Goal: Information Seeking & Learning: Learn about a topic

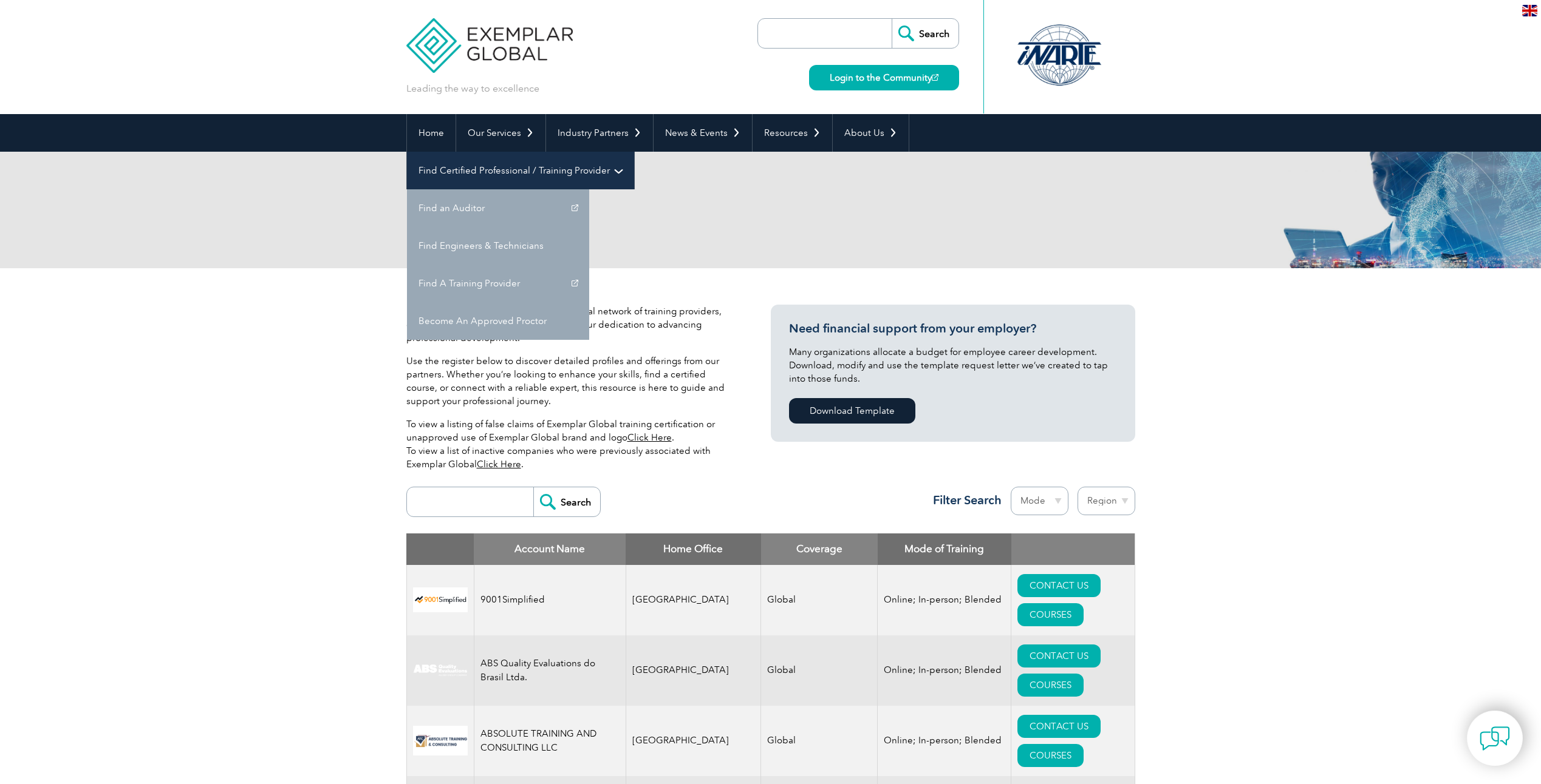
click at [634, 152] on link "Find Certified Professional / Training Provider" at bounding box center [521, 171] width 227 height 38
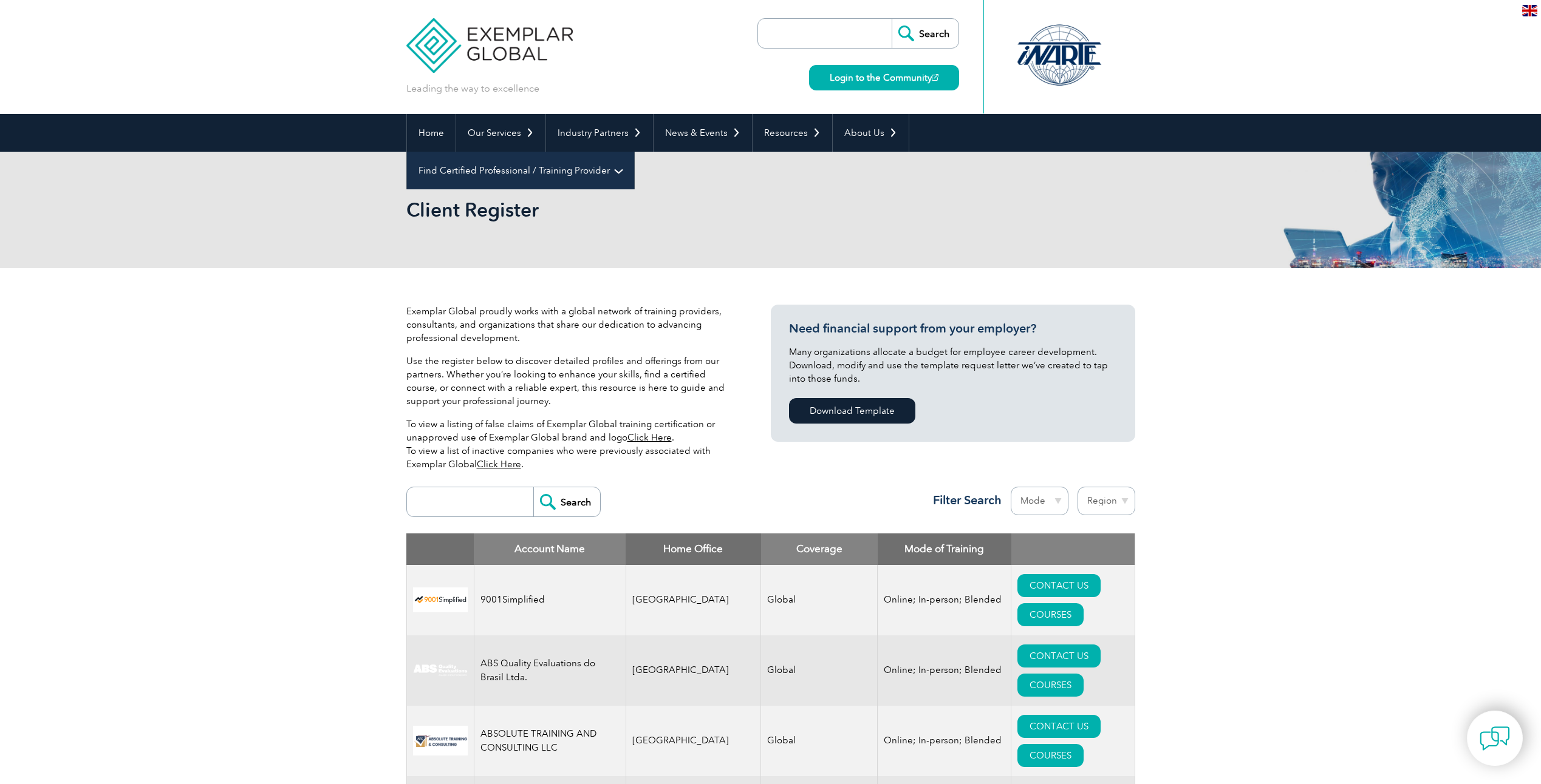
click at [634, 152] on link "Find Certified Professional / Training Provider" at bounding box center [521, 171] width 227 height 38
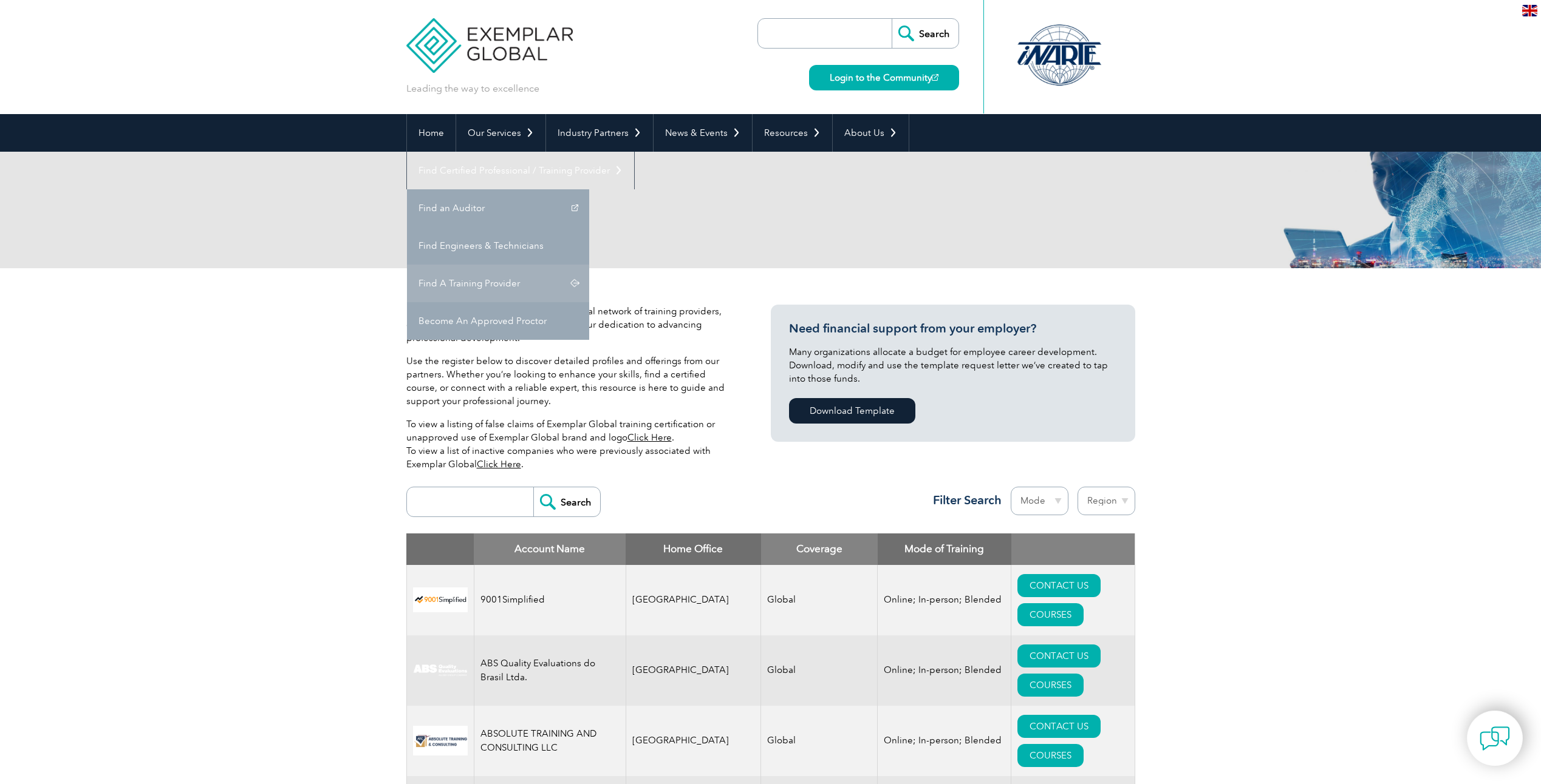
click at [589, 264] on link "Find A Training Provider" at bounding box center [498, 283] width 182 height 38
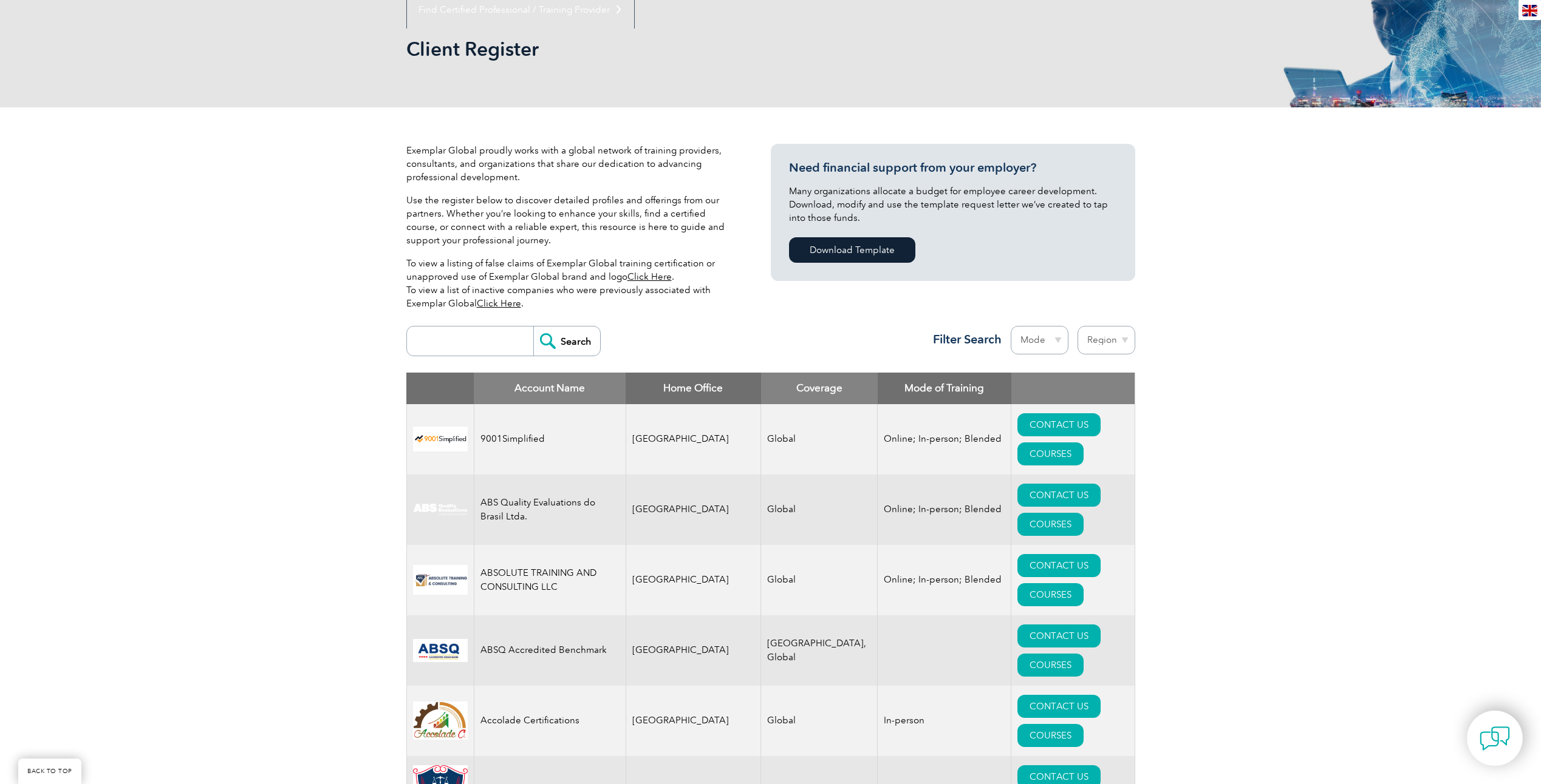
scroll to position [182, 0]
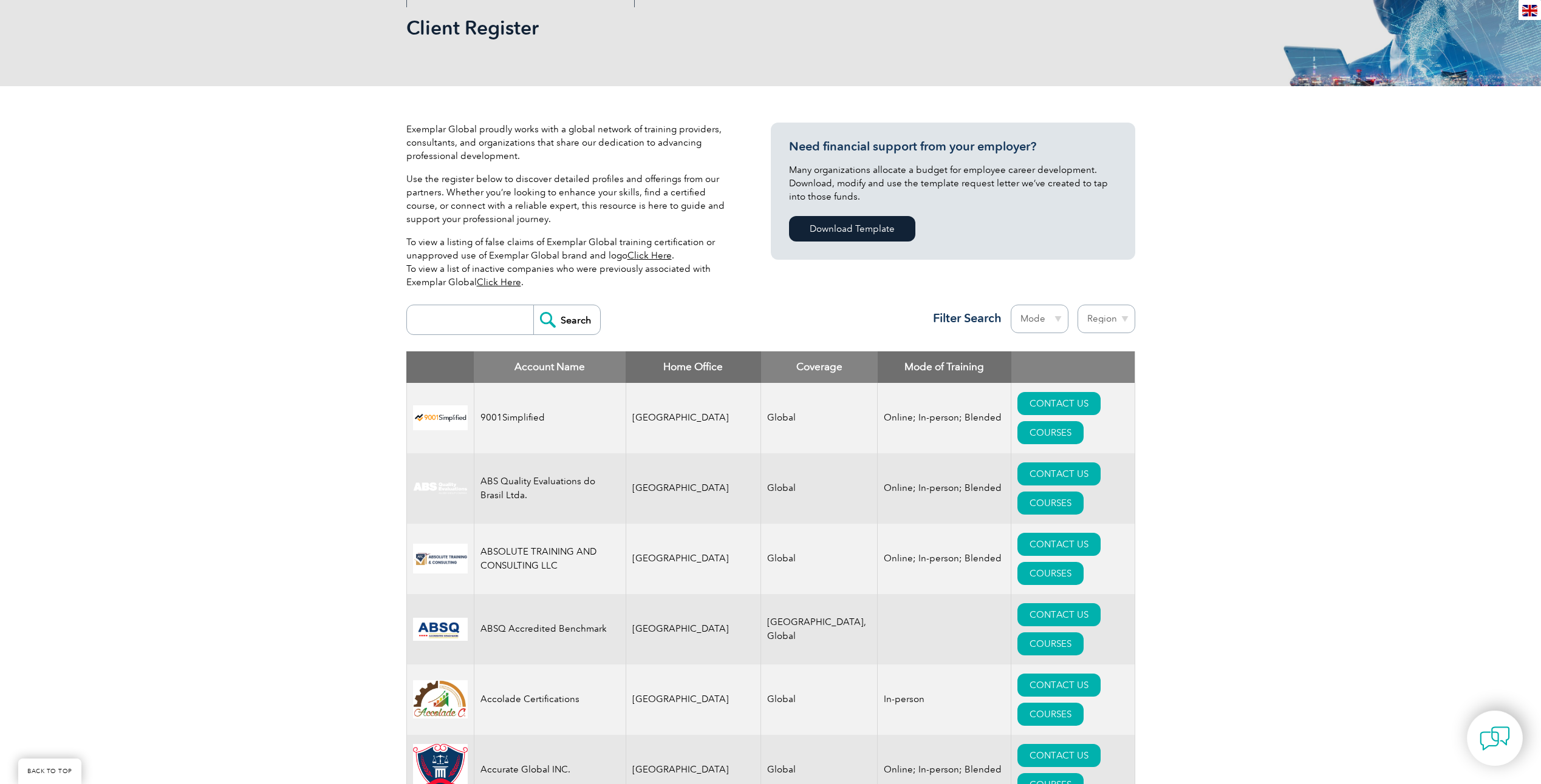
click at [1050, 325] on select "Mode Online In-person Blended" at bounding box center [1039, 319] width 57 height 29
click at [1109, 318] on select "Region [GEOGRAPHIC_DATA] [GEOGRAPHIC_DATA] [GEOGRAPHIC_DATA] [GEOGRAPHIC_DATA] …" at bounding box center [1106, 319] width 57 height 29
select select "[GEOGRAPHIC_DATA]"
click at [1078, 305] on select "Region [GEOGRAPHIC_DATA] [GEOGRAPHIC_DATA] [GEOGRAPHIC_DATA] [GEOGRAPHIC_DATA] …" at bounding box center [1106, 319] width 57 height 29
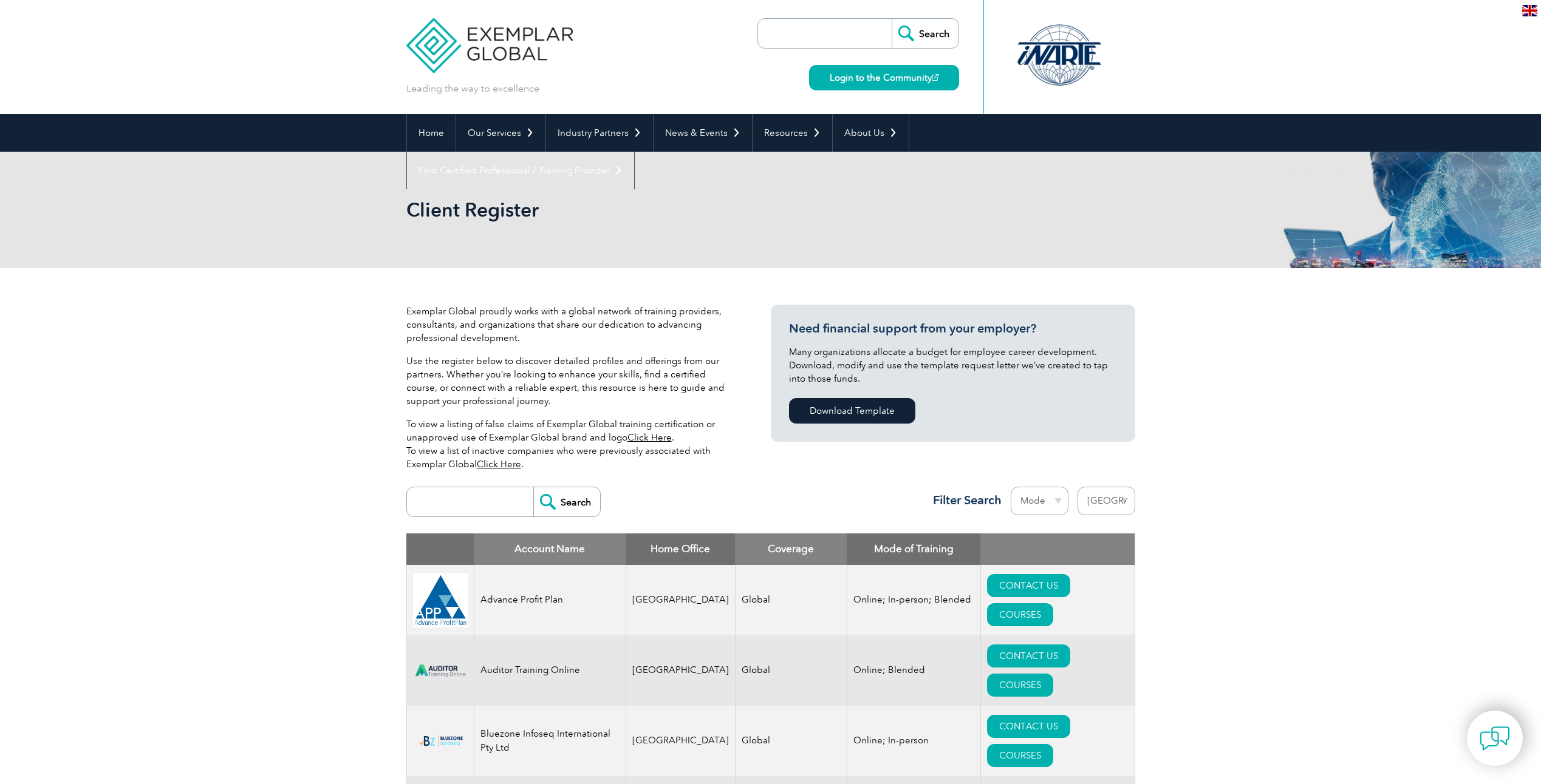
select select "[GEOGRAPHIC_DATA]"
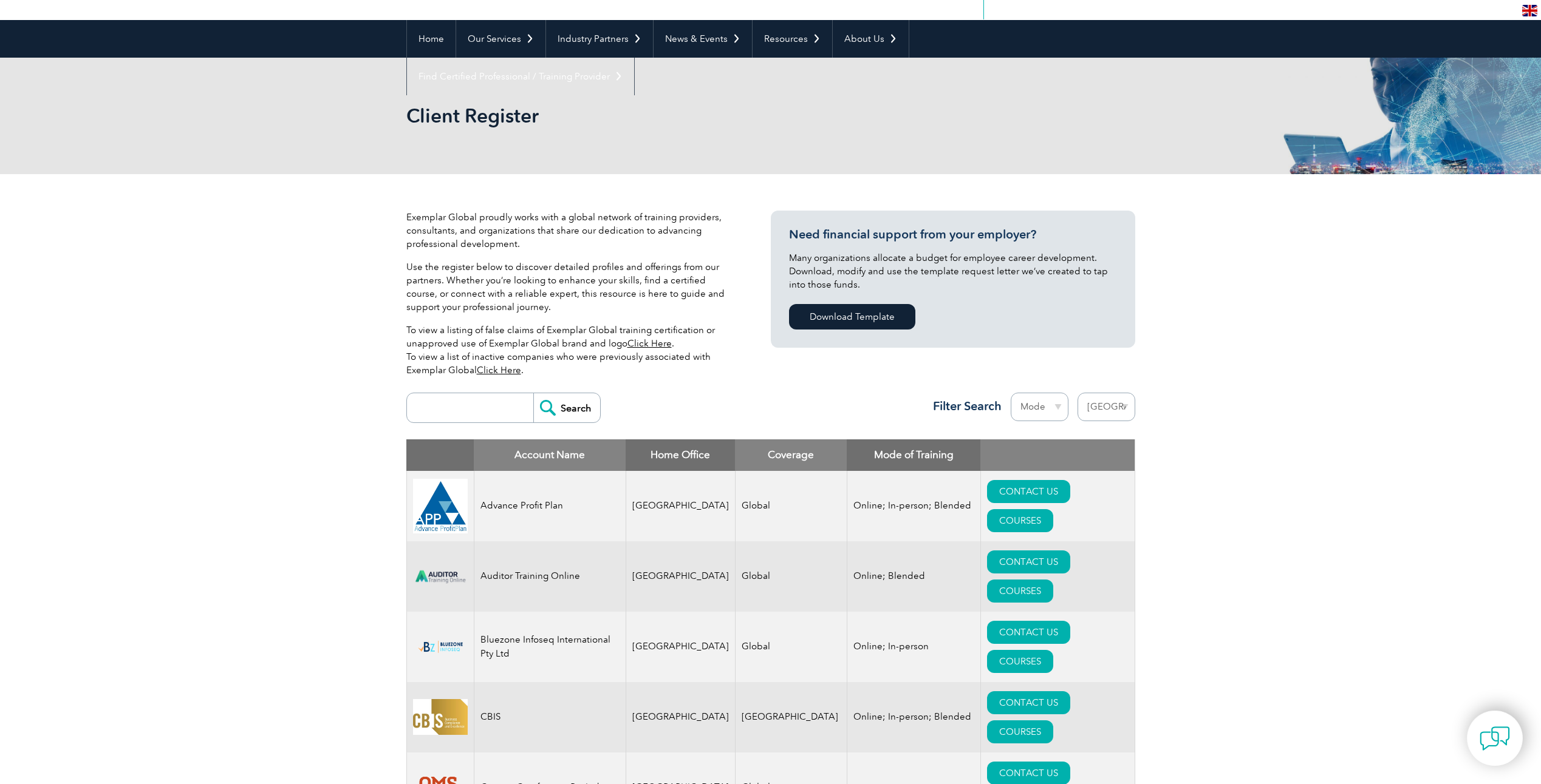
scroll to position [76, 0]
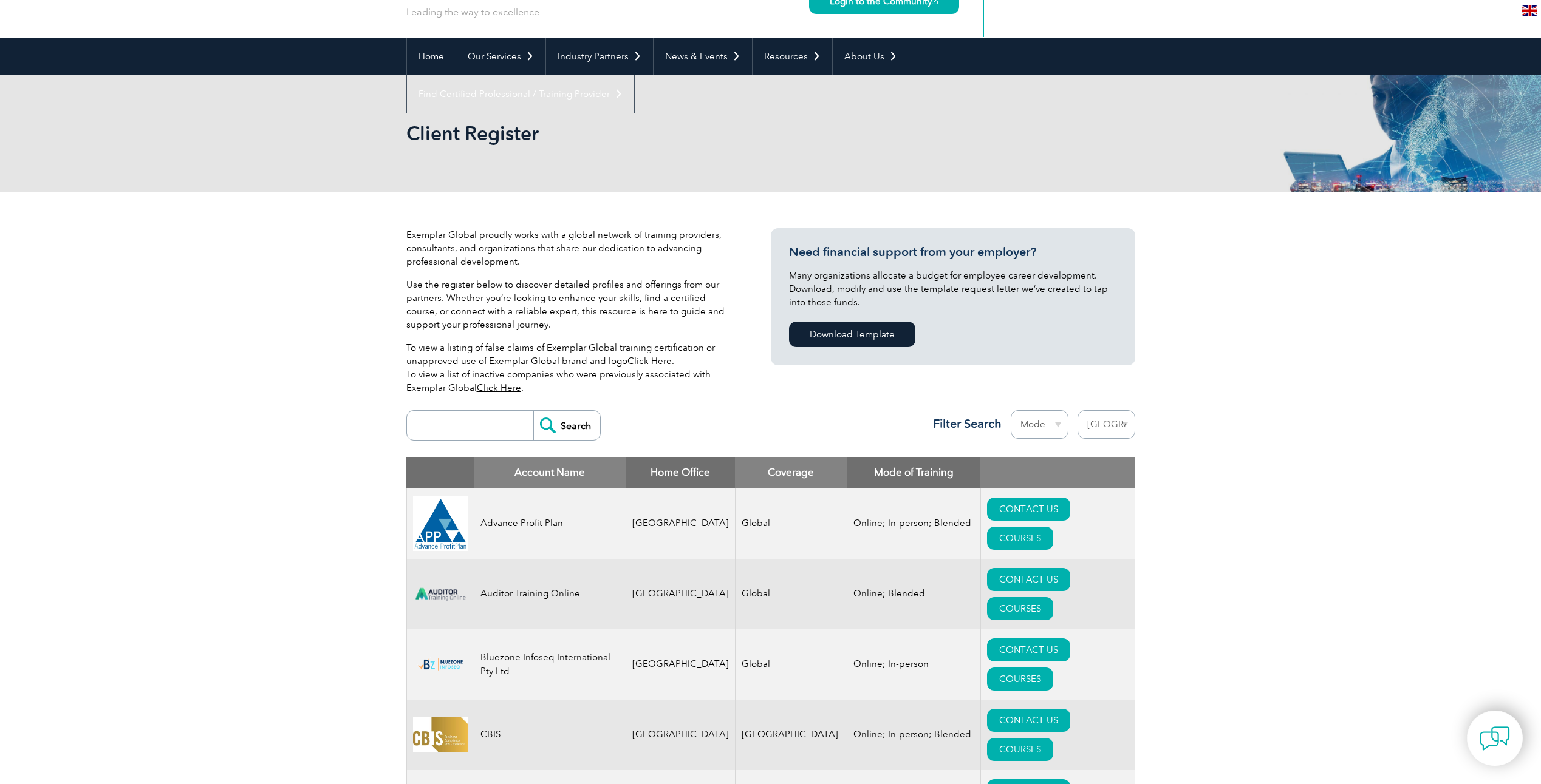
click at [1056, 420] on select "Mode Online In-person Blended" at bounding box center [1039, 425] width 57 height 29
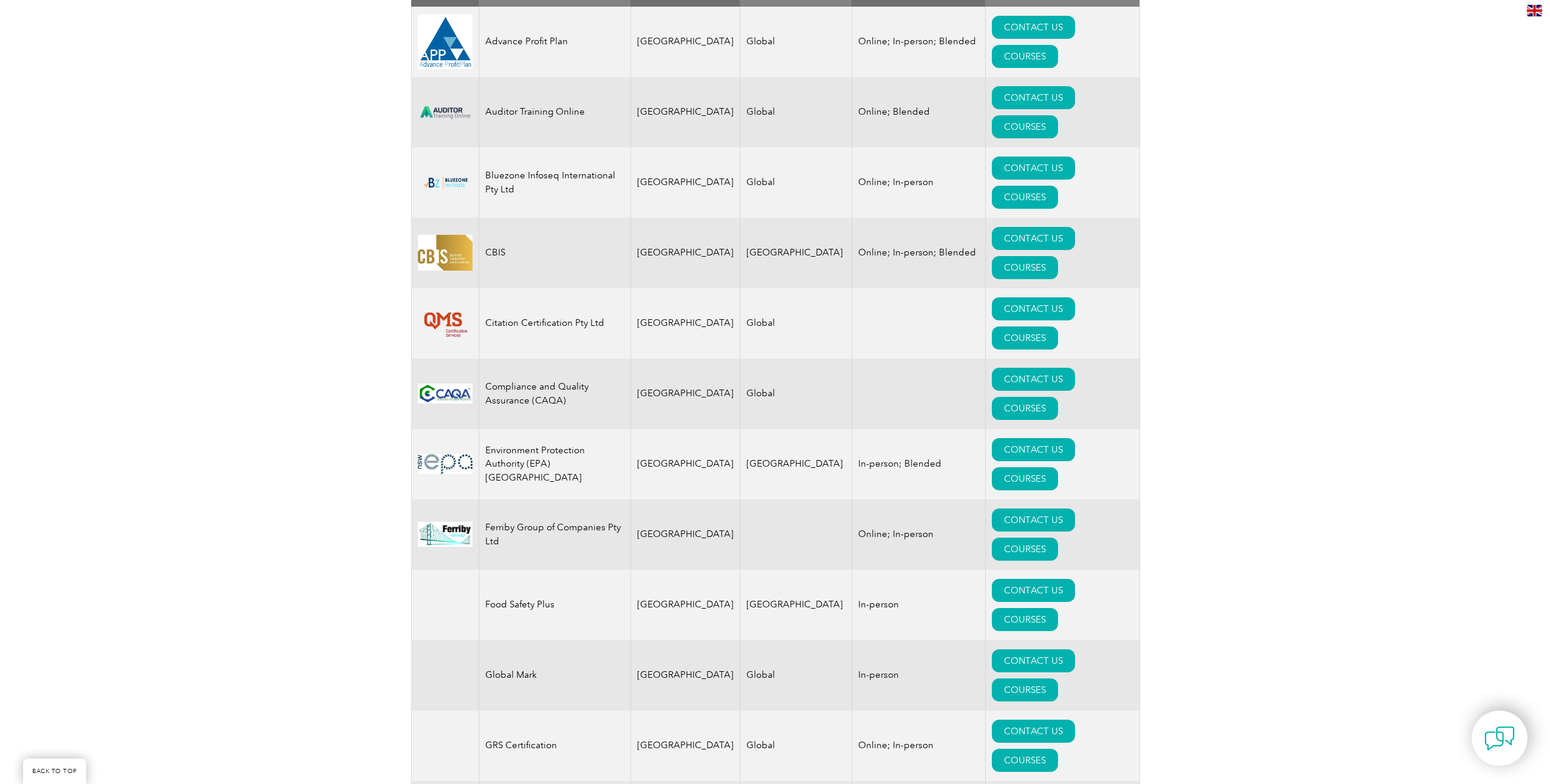
scroll to position [623, 0]
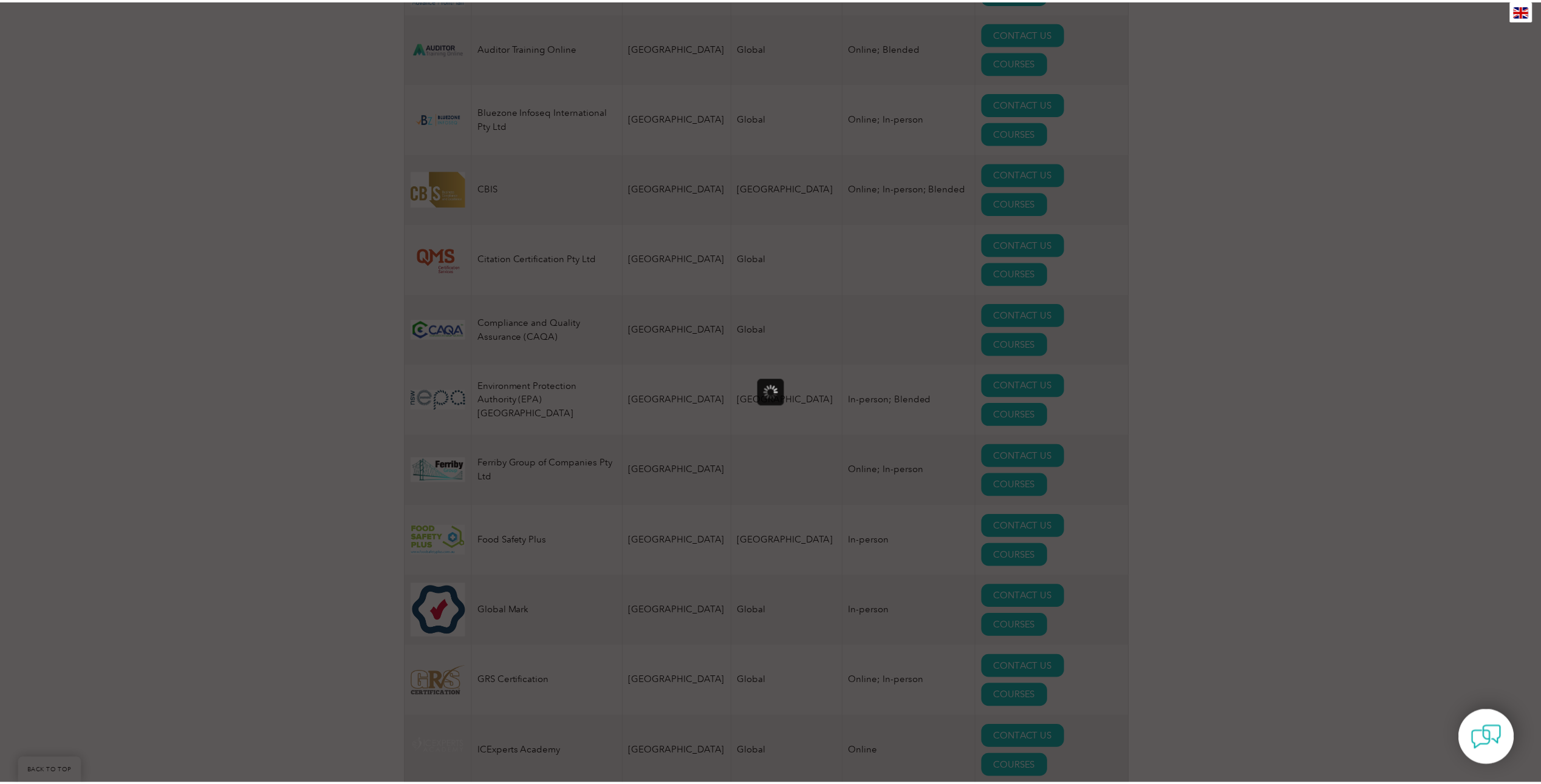
scroll to position [0, 0]
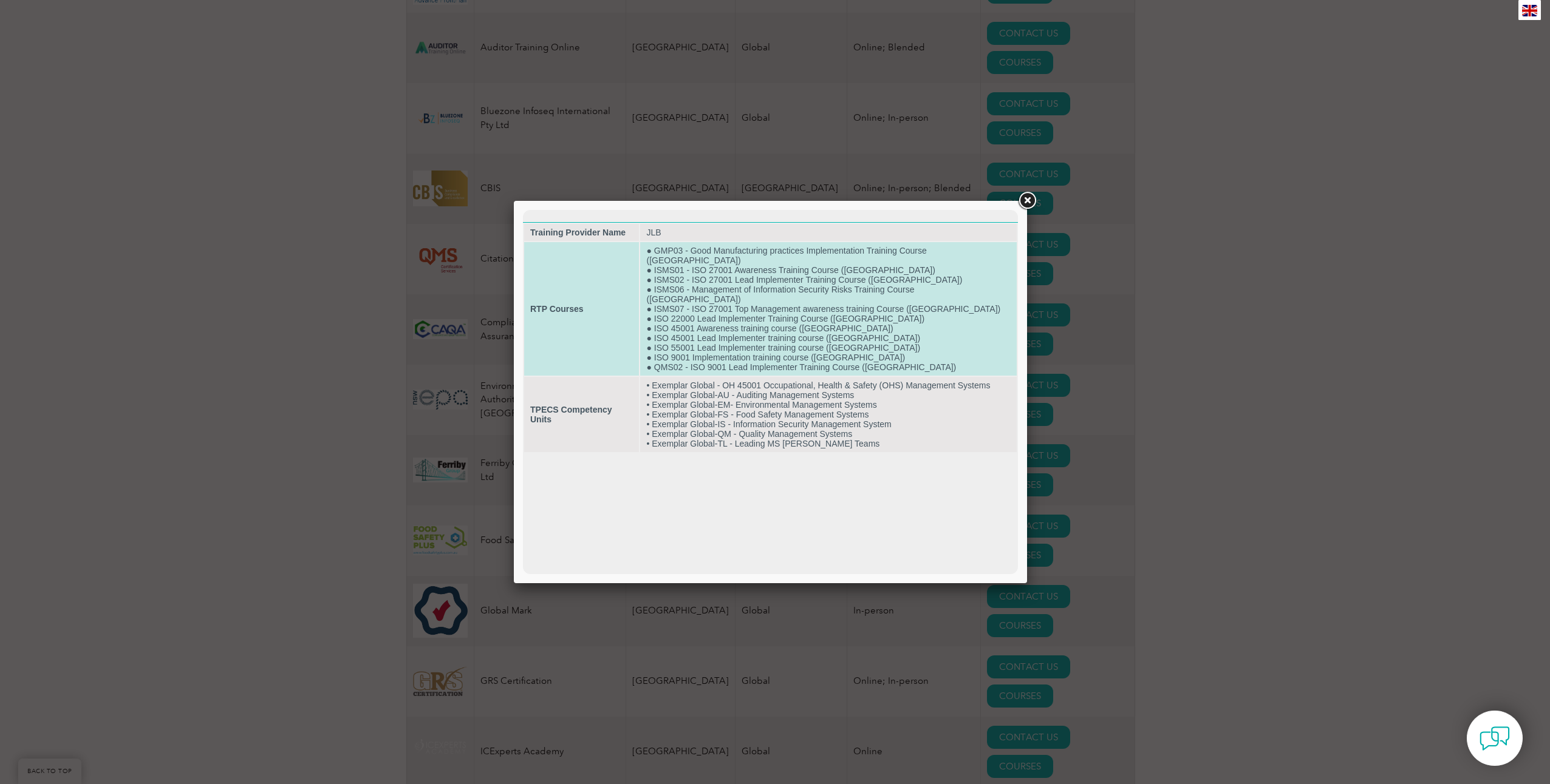
drag, startPoint x: 803, startPoint y: 384, endPoint x: 923, endPoint y: 311, distance: 140.5
click at [923, 311] on td "● GMP03 - Good Manufacturing practices Implementation Training Course ([GEOGRAP…" at bounding box center [829, 308] width 376 height 134
drag, startPoint x: 804, startPoint y: 399, endPoint x: 920, endPoint y: 320, distance: 140.3
click at [920, 320] on td "● GMP03 - Good Manufacturing practices Implementation Training Course ([GEOGRAP…" at bounding box center [829, 308] width 376 height 134
click at [770, 326] on td "● GMP03 - Good Manufacturing practices Implementation Training Course ([GEOGRAP…" at bounding box center [829, 308] width 376 height 134
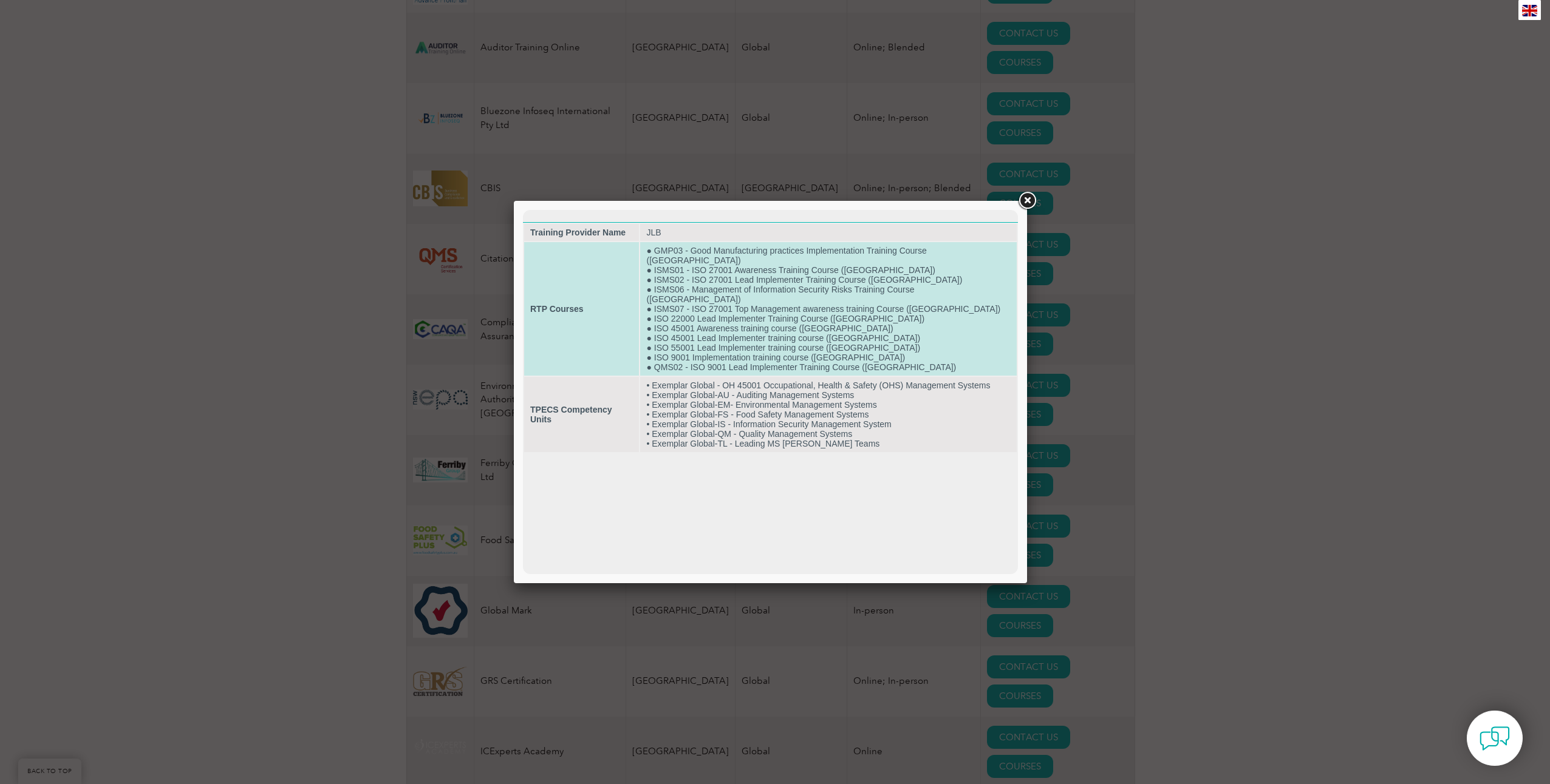
click at [773, 314] on td "● GMP03 - Good Manufacturing practices Implementation Training Course ([GEOGRAP…" at bounding box center [829, 308] width 376 height 134
click at [540, 293] on td "RTP Courses" at bounding box center [582, 308] width 115 height 134
click at [873, 282] on td "● GMP03 - Good Manufacturing practices Implementation Training Course ([GEOGRAP…" at bounding box center [829, 308] width 376 height 134
click at [836, 276] on td "● GMP03 - Good Manufacturing practices Implementation Training Course ([GEOGRAP…" at bounding box center [829, 308] width 376 height 134
click at [777, 266] on td "● GMP03 - Good Manufacturing practices Implementation Training Course ([GEOGRAP…" at bounding box center [829, 308] width 376 height 134
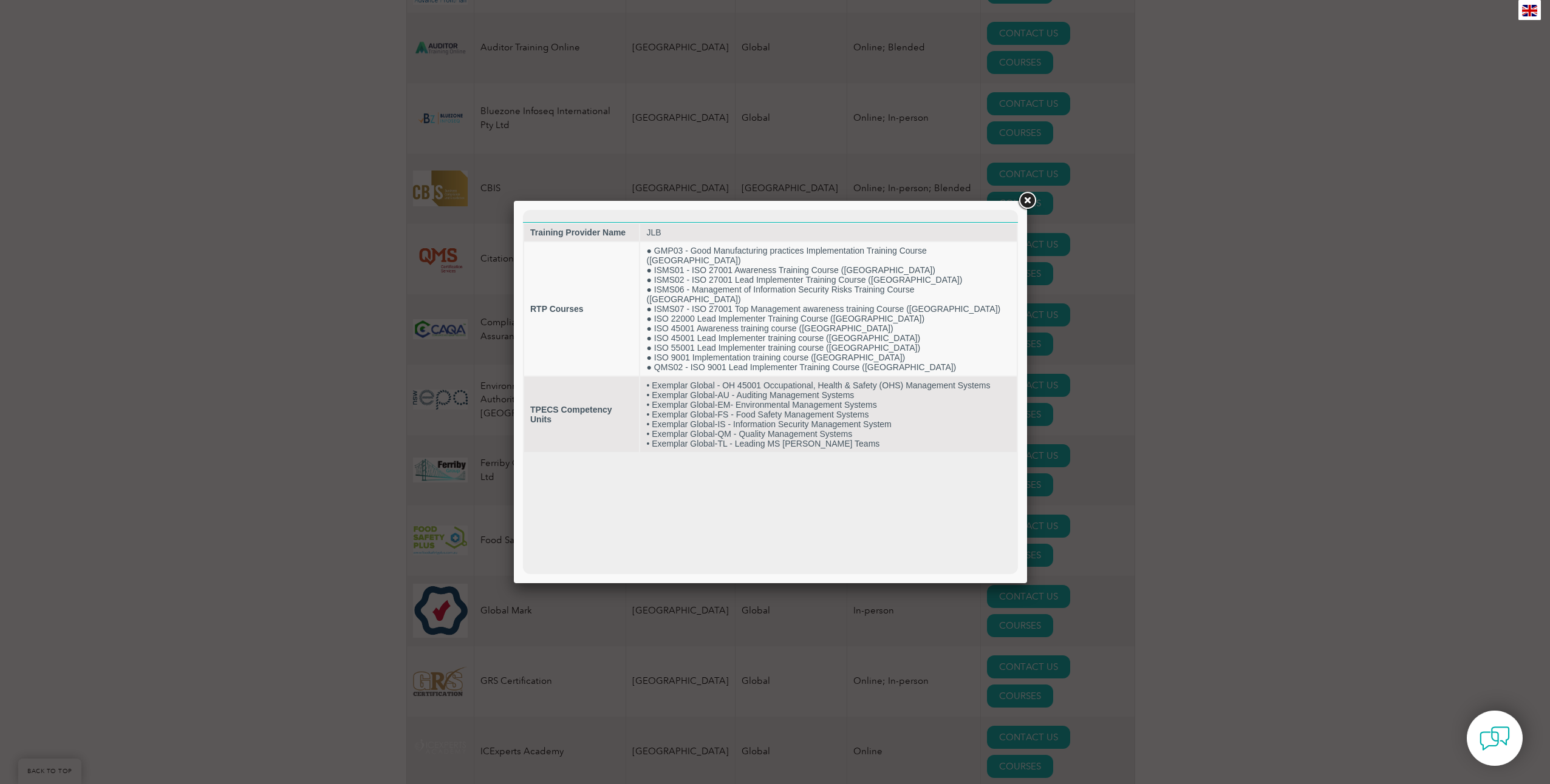
click at [1035, 197] on link at bounding box center [1027, 201] width 22 height 22
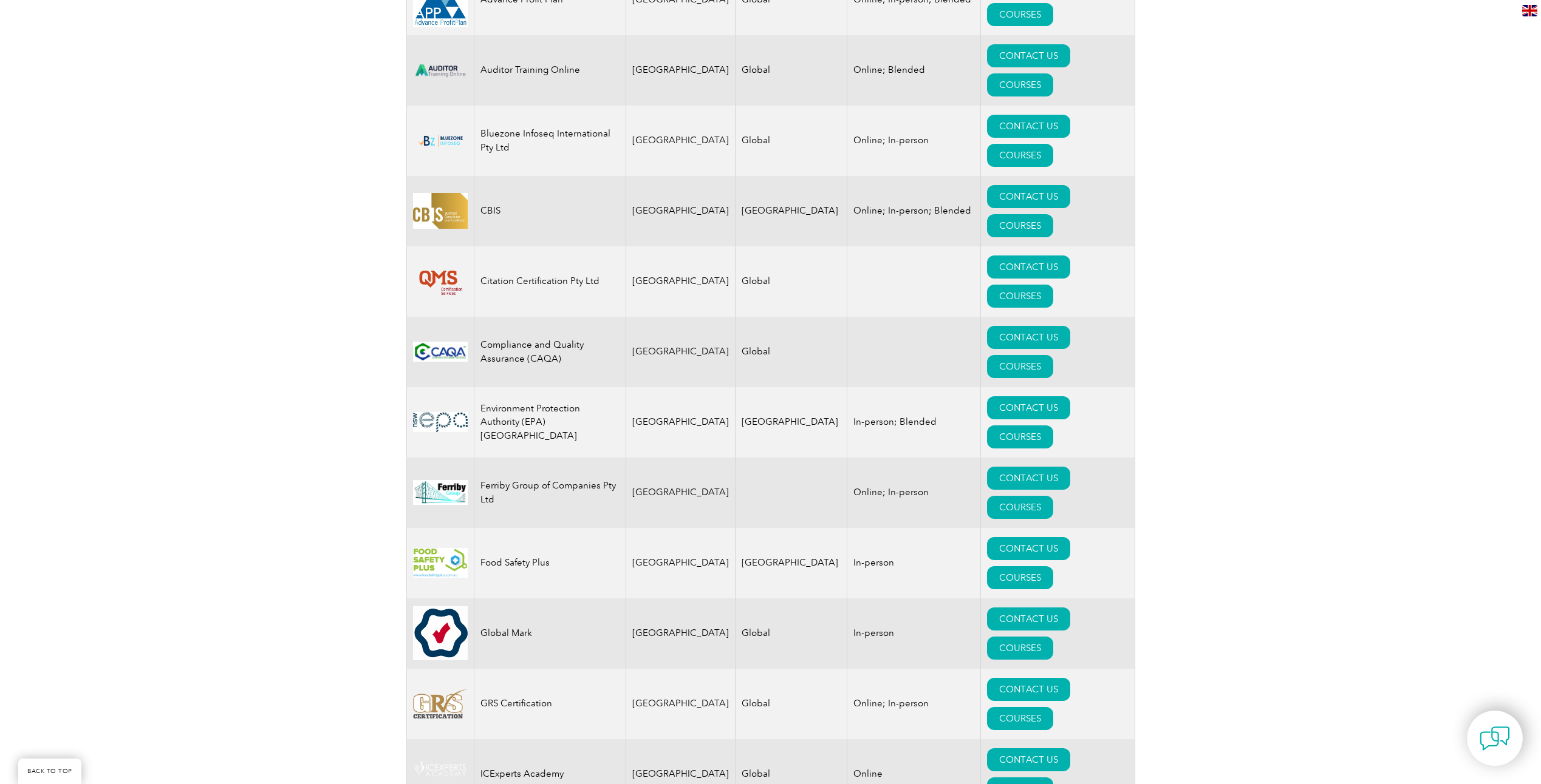
scroll to position [623, 0]
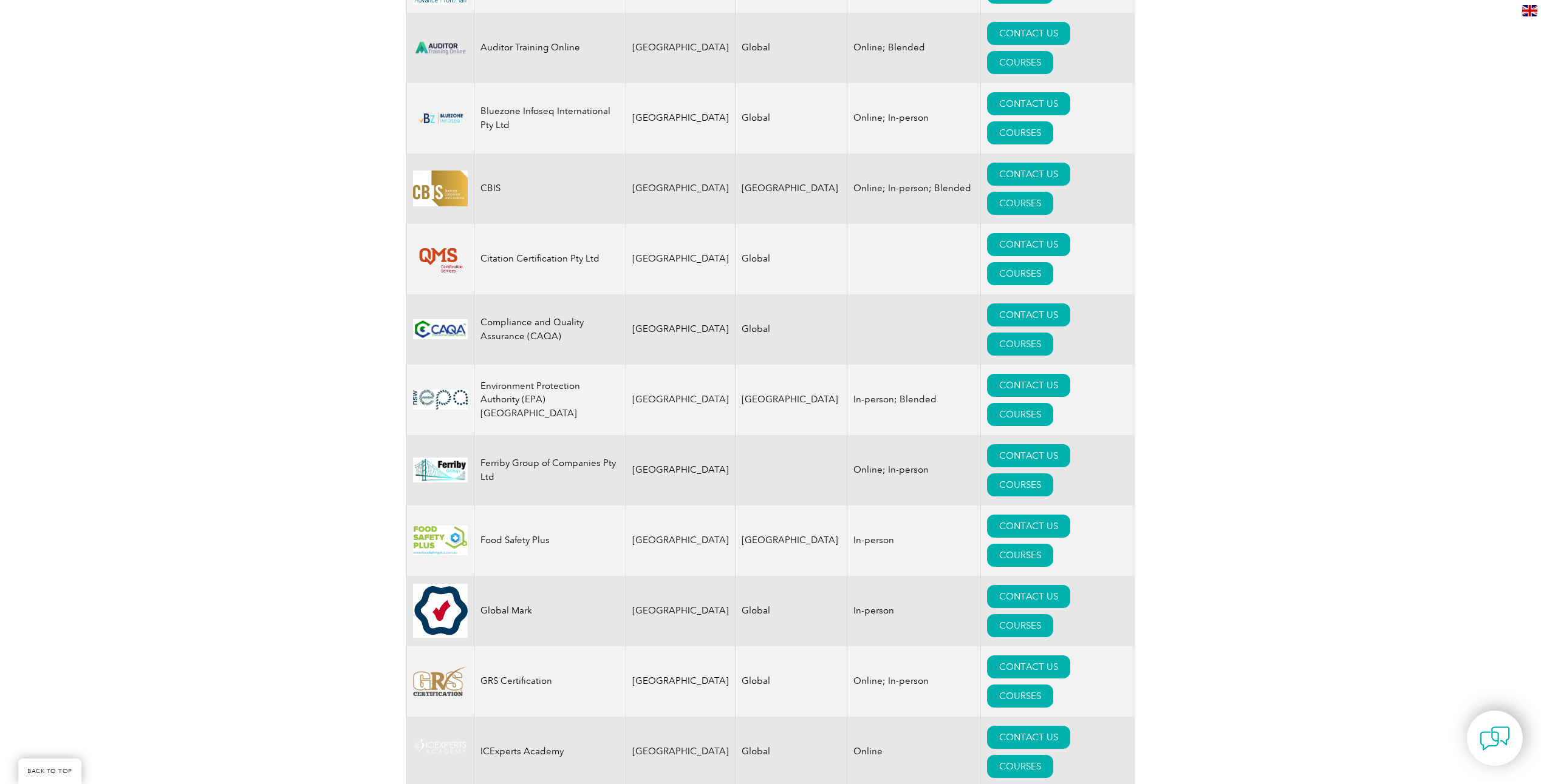
drag, startPoint x: 734, startPoint y: 553, endPoint x: 743, endPoint y: 553, distance: 9.0
drag, startPoint x: 743, startPoint y: 553, endPoint x: 857, endPoint y: 543, distance: 114.4
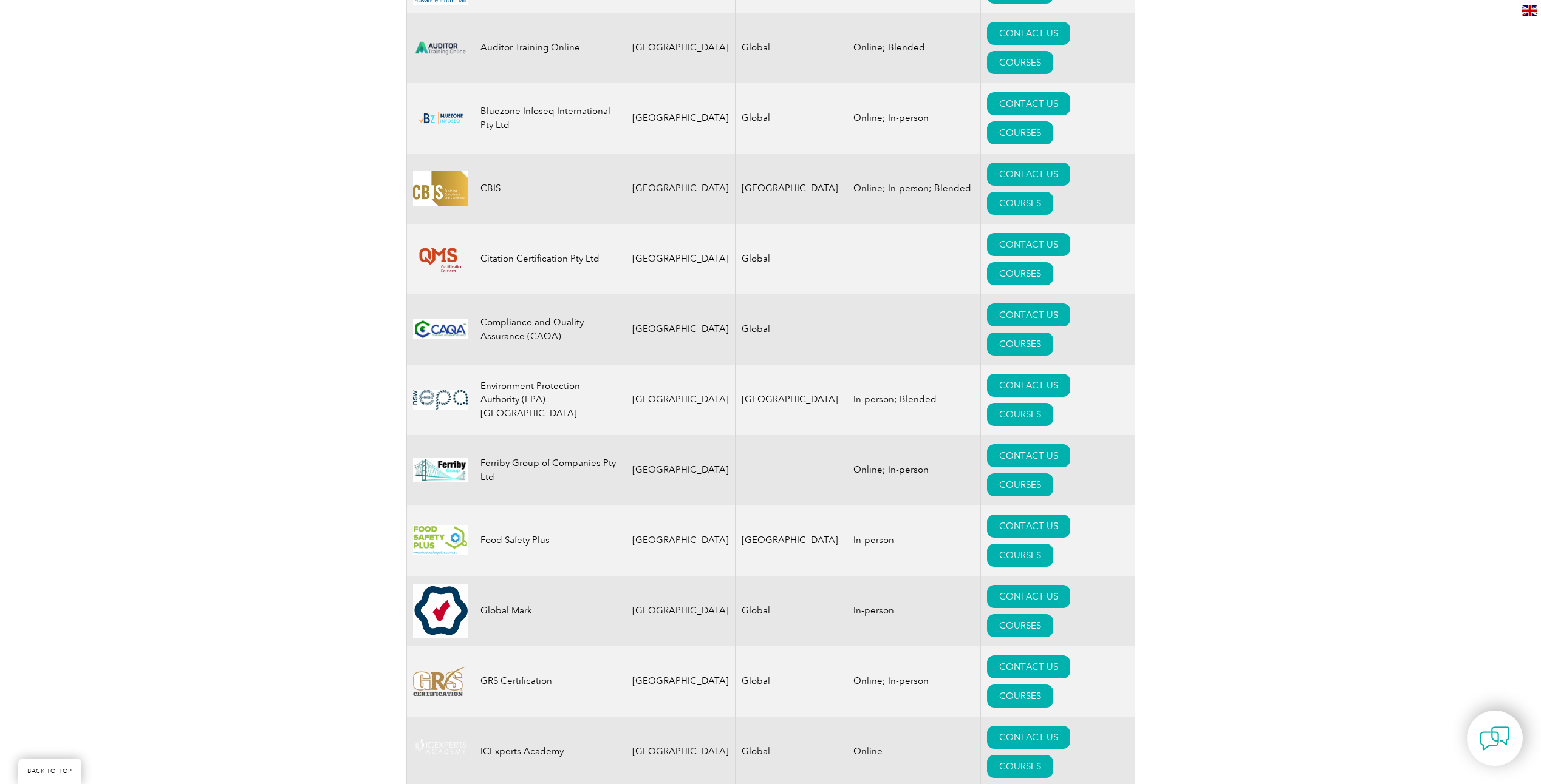
drag, startPoint x: 857, startPoint y: 543, endPoint x: 974, endPoint y: 545, distance: 117.0
click at [1358, 599] on div "Exemplar Global proudly works with a global network of training providers, cons…" at bounding box center [770, 759] width 1541 height 2228
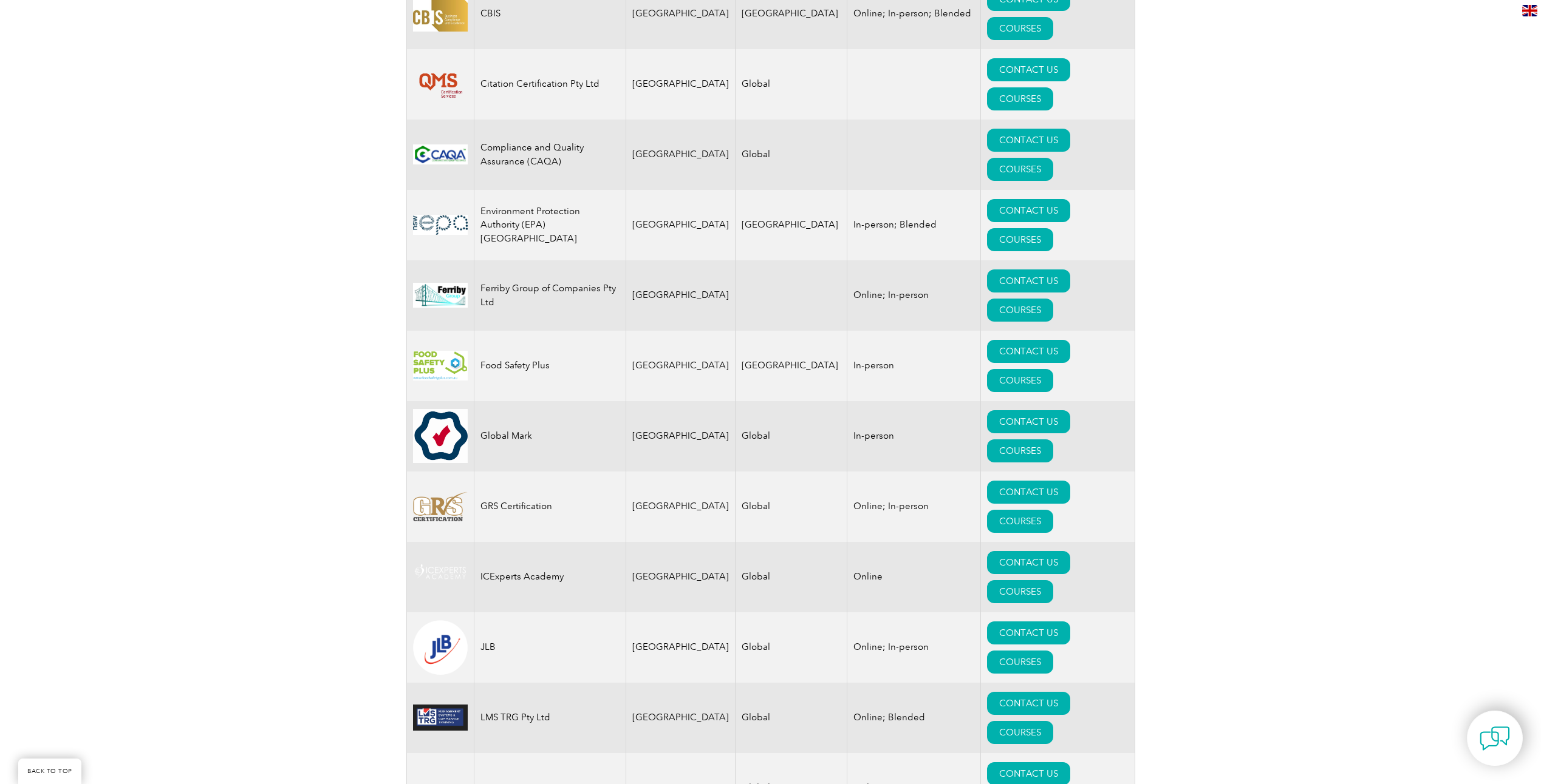
scroll to position [805, 0]
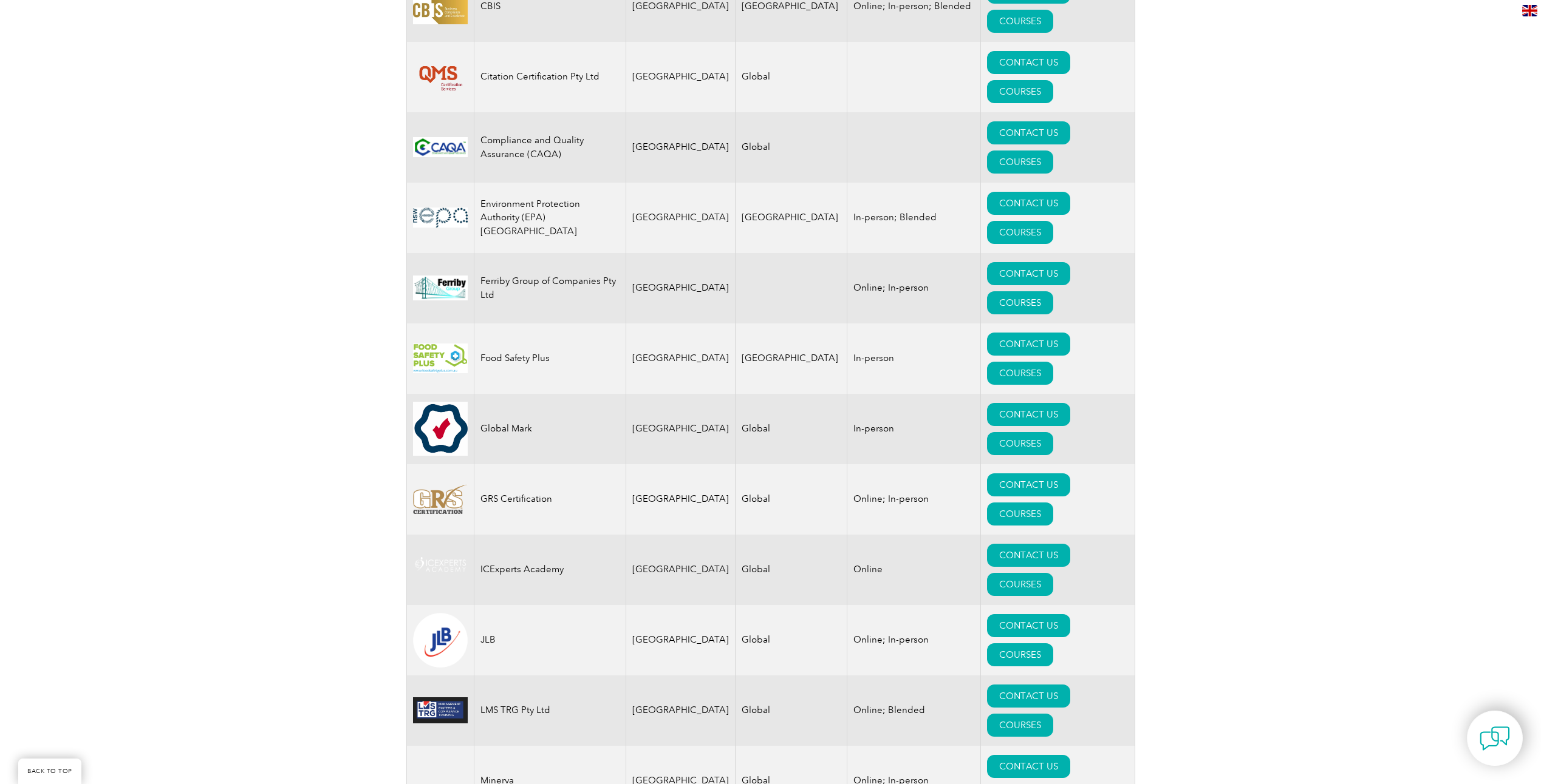
drag, startPoint x: 731, startPoint y: 683, endPoint x: 1435, endPoint y: 623, distance: 706.6
click at [1435, 623] on div "Exemplar Global proudly works with a global network of training providers, cons…" at bounding box center [770, 577] width 1541 height 2228
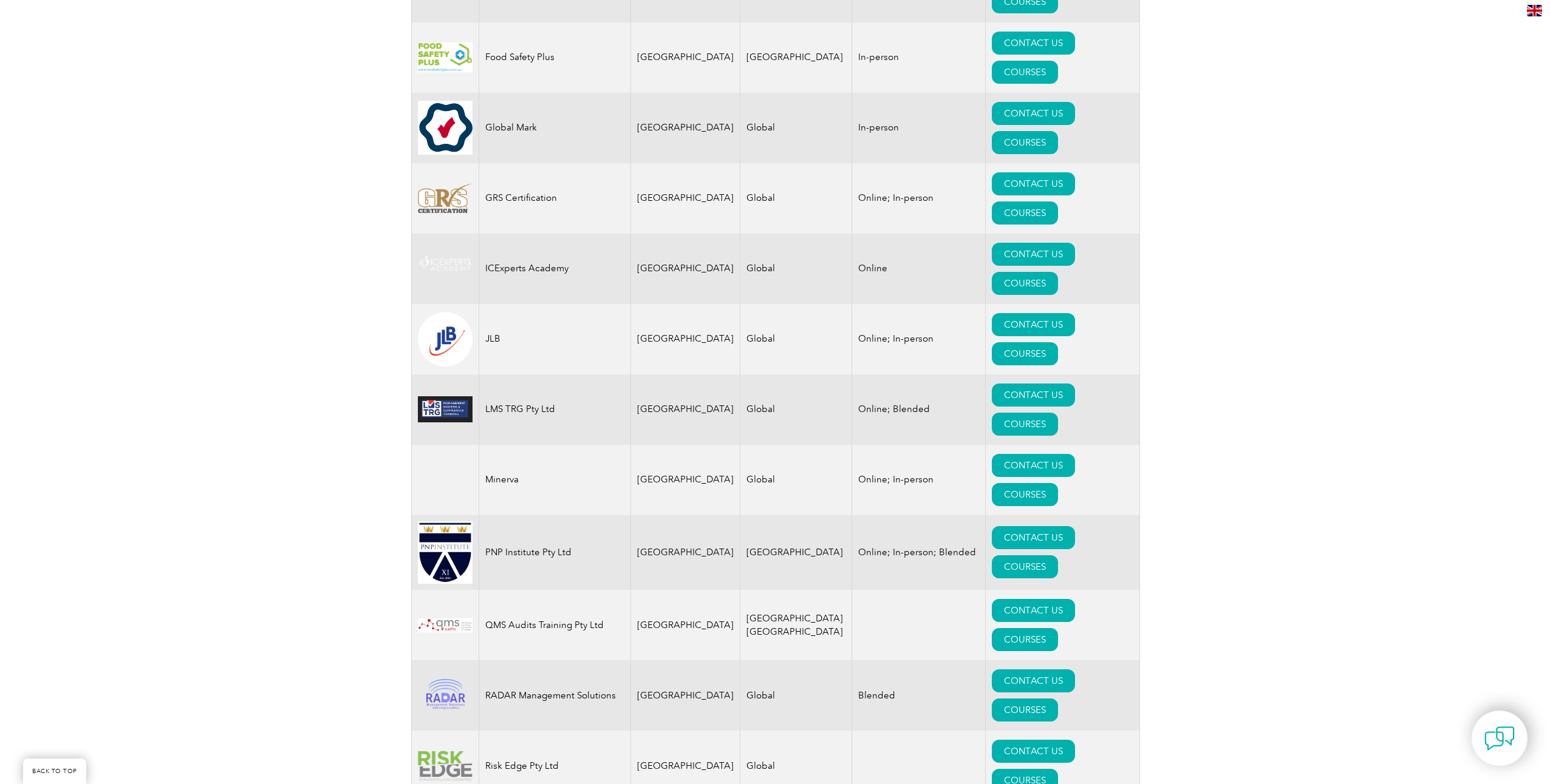
scroll to position [1109, 0]
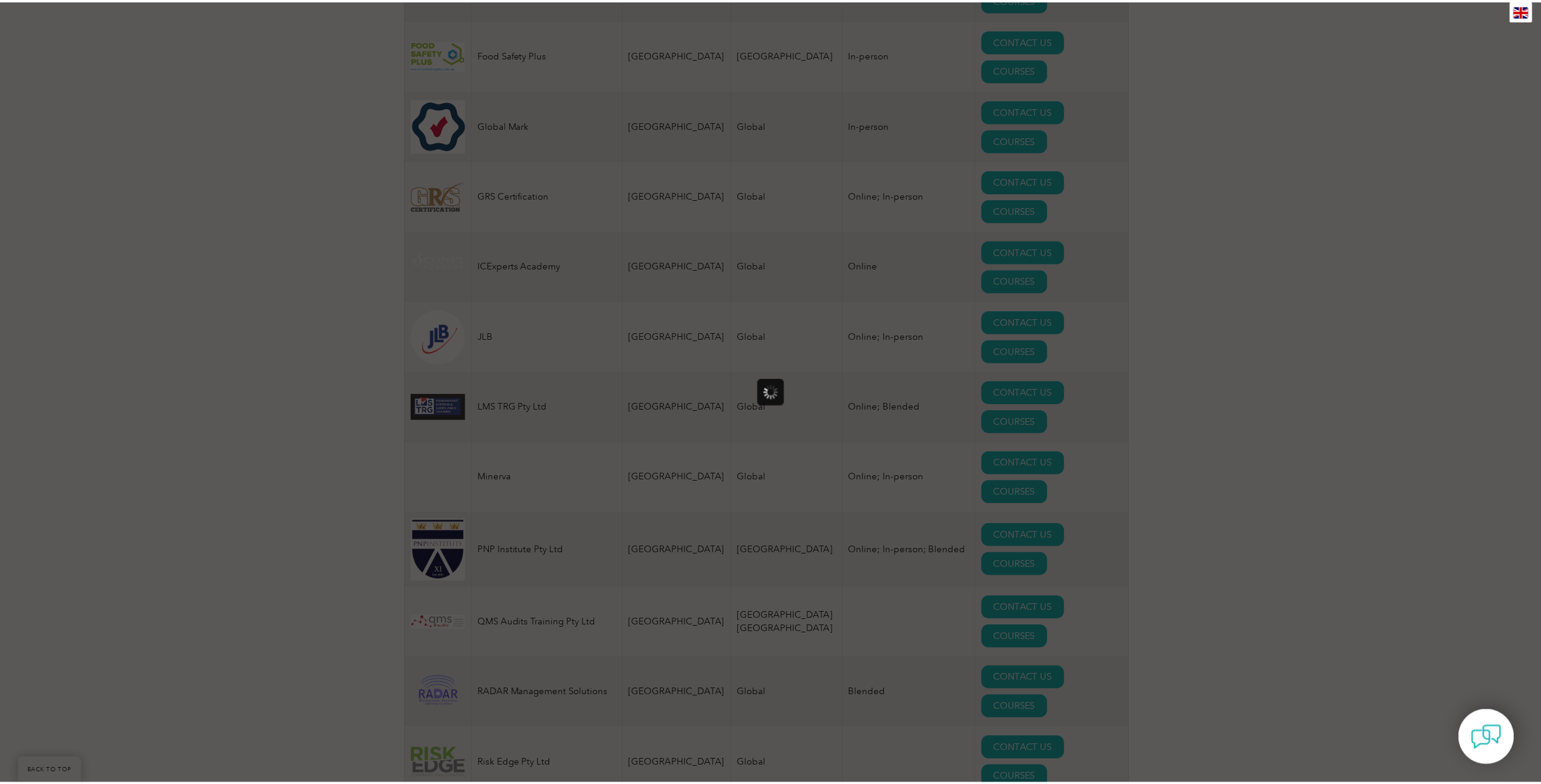
scroll to position [0, 0]
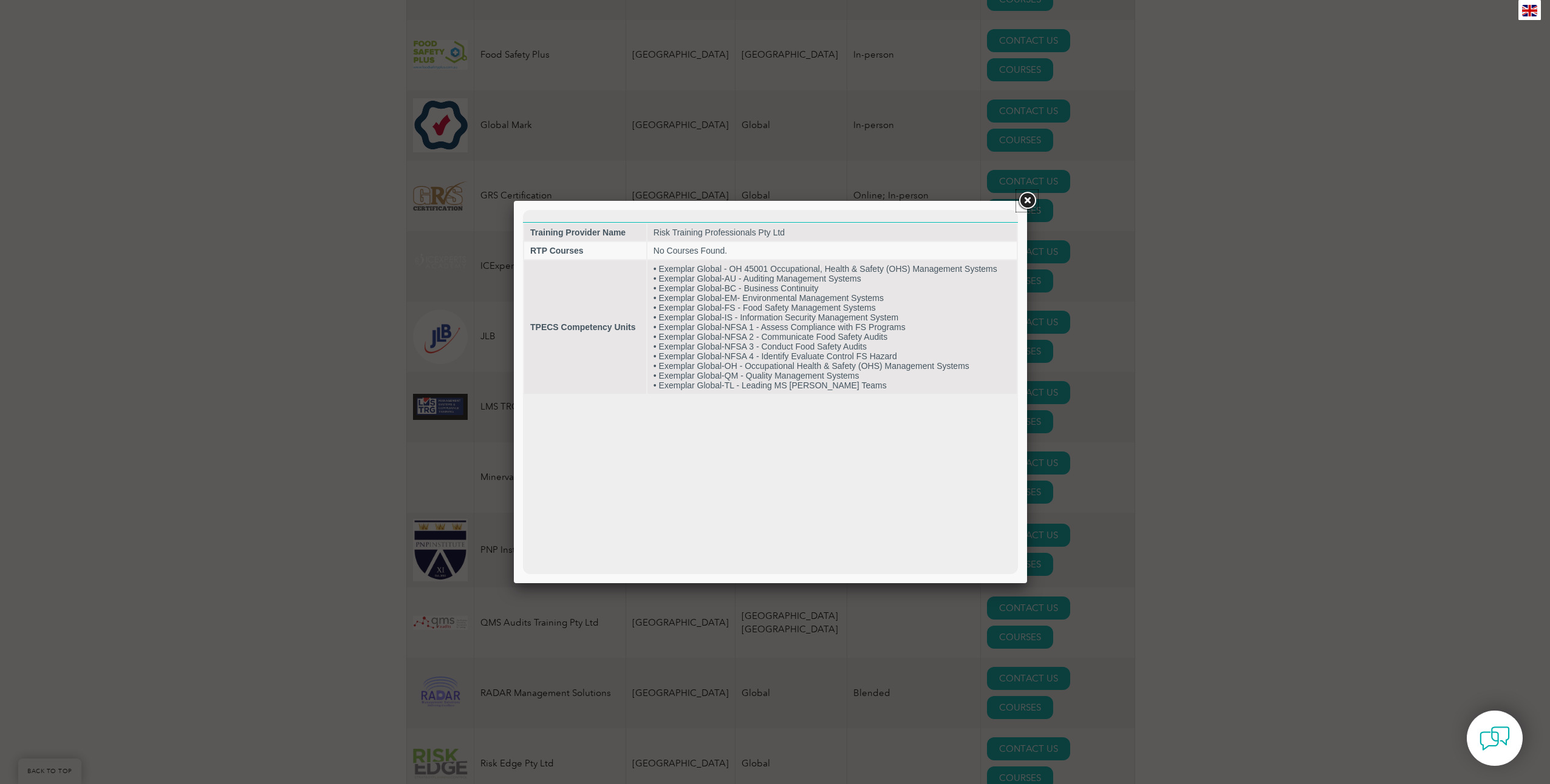
click at [1026, 205] on link at bounding box center [1027, 201] width 22 height 22
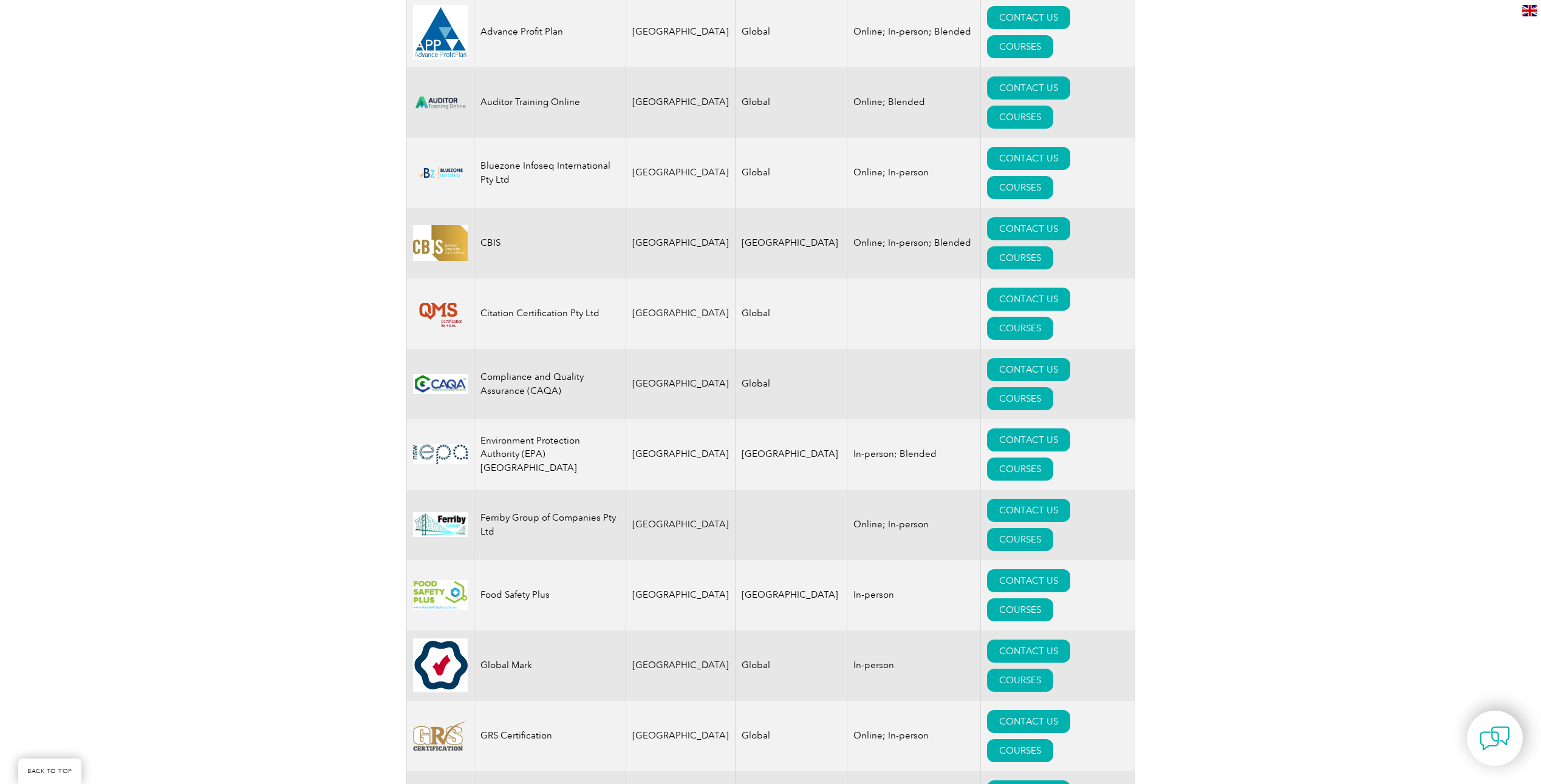
scroll to position [198, 0]
